Goal: Find specific page/section: Find specific page/section

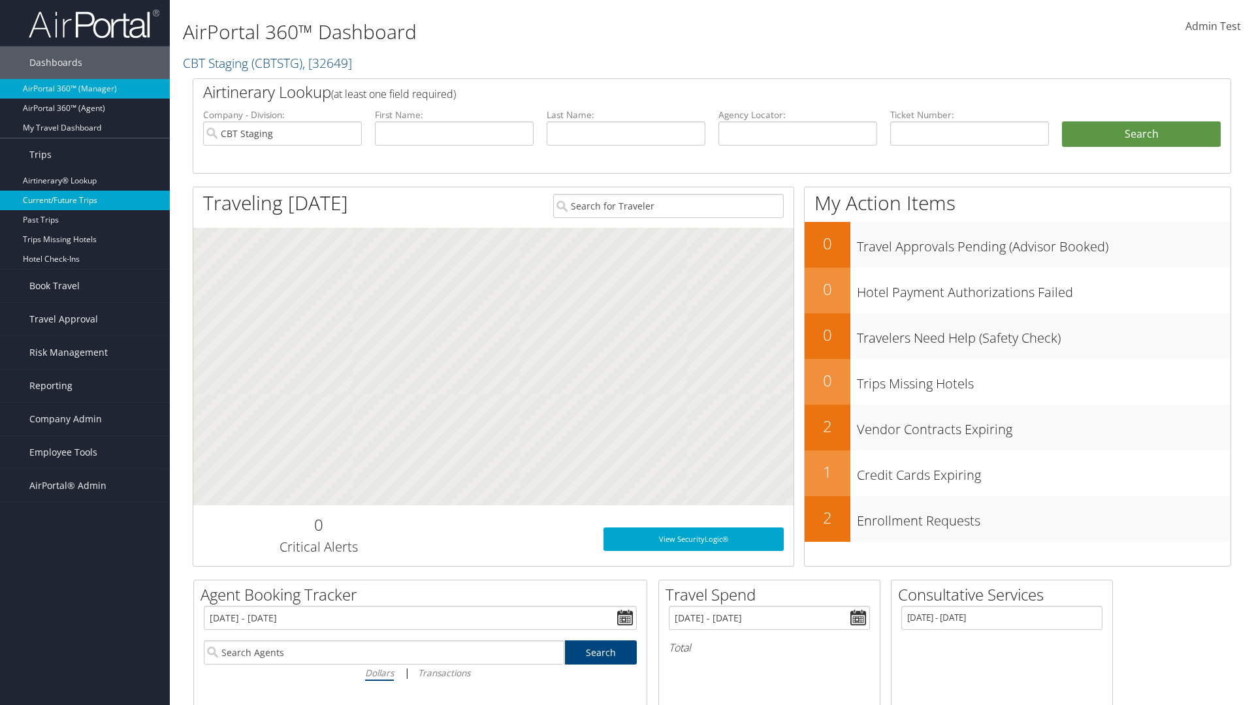
click at [85, 201] on link "Current/Future Trips" at bounding box center [85, 201] width 170 height 20
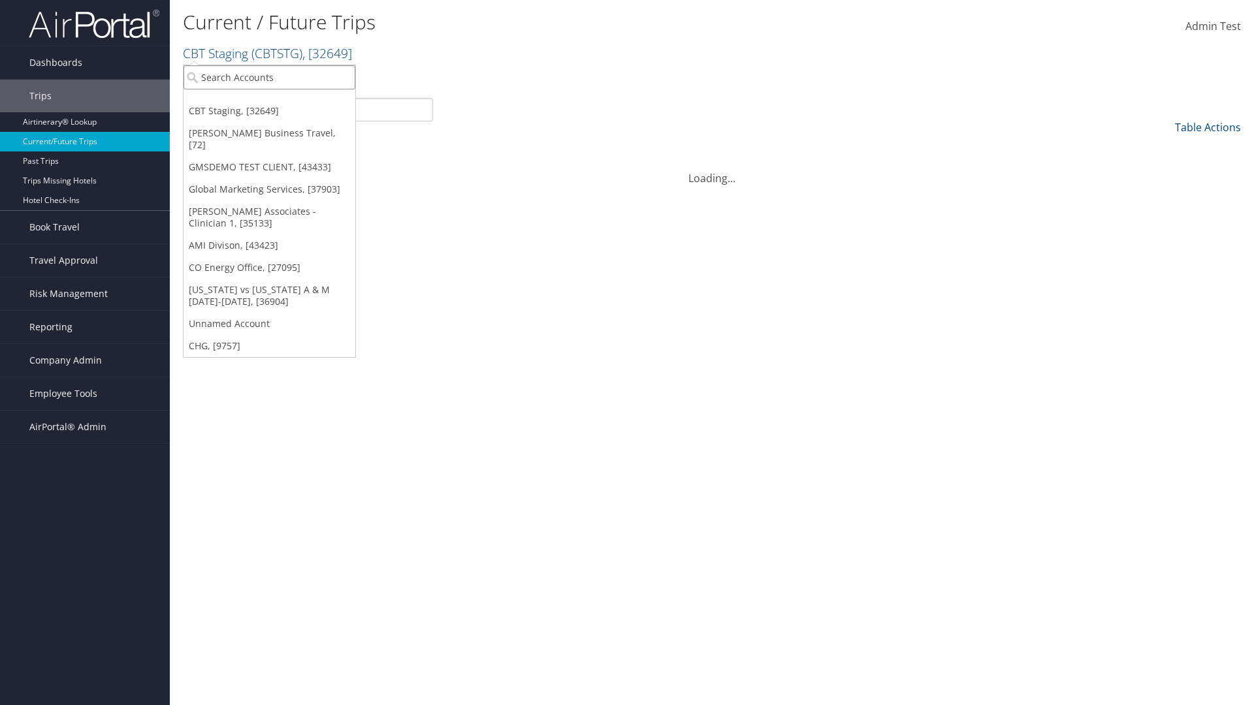
click at [269, 77] on input "search" at bounding box center [270, 77] width 172 height 24
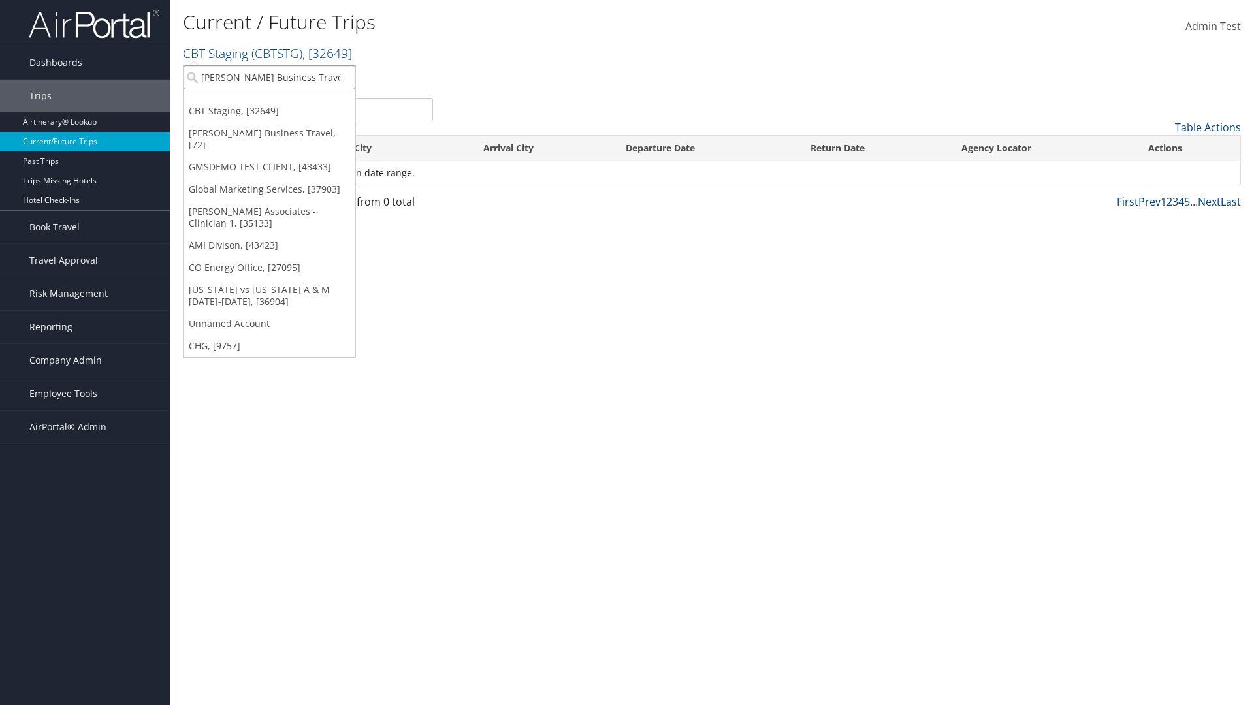
type input "[PERSON_NAME] Business Travel"
click at [287, 101] on div "[PERSON_NAME] Business Travel (C10001), [72]" at bounding box center [287, 101] width 223 height 12
